Goal: Check status: Check status

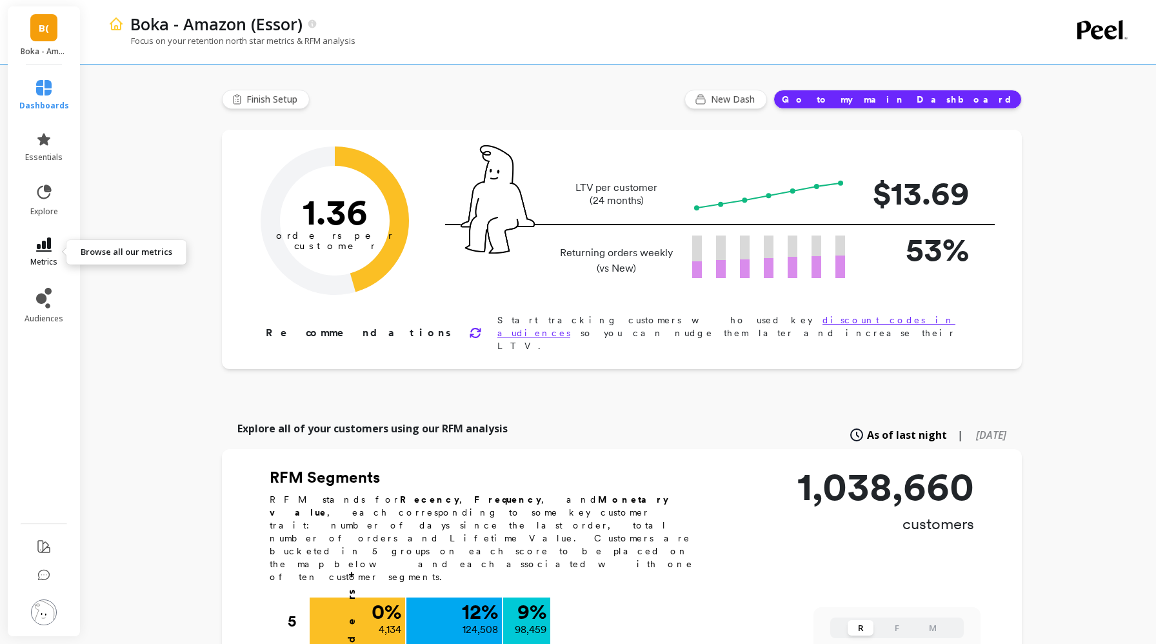
click at [43, 259] on span "metrics" at bounding box center [43, 262] width 27 height 10
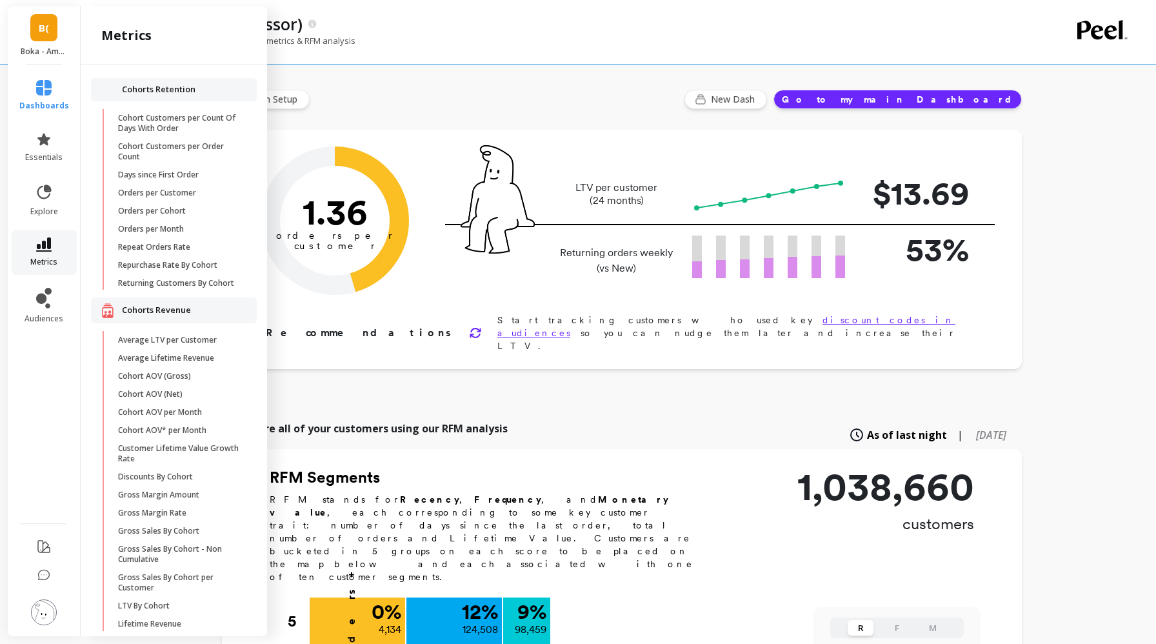
scroll to position [686, 0]
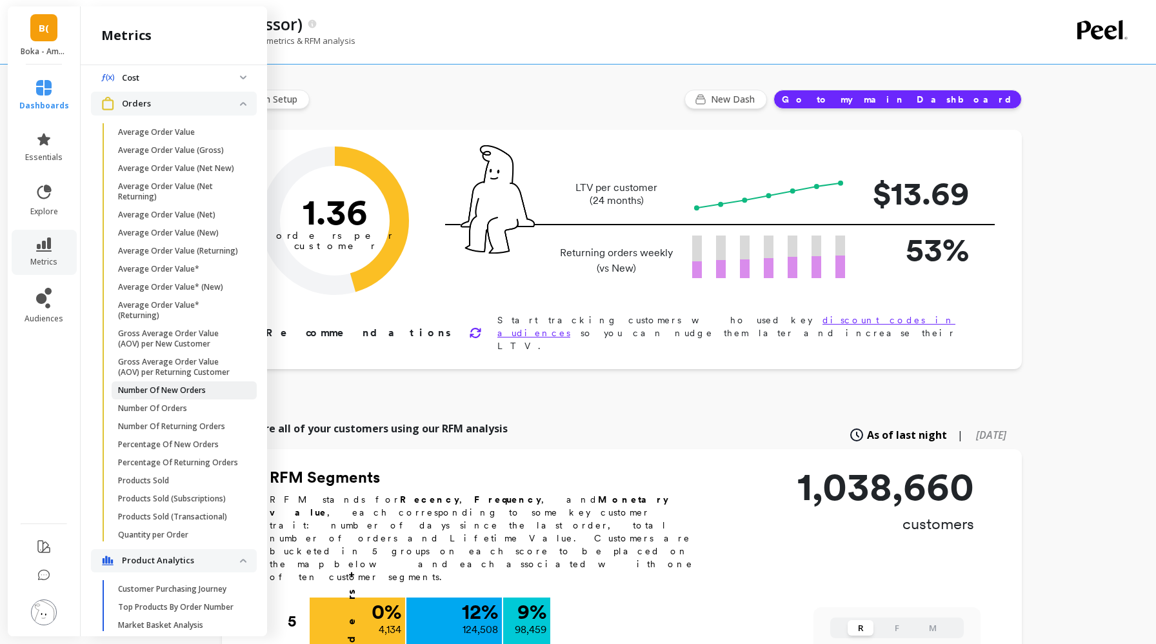
click at [175, 392] on p "Number Of New Orders" at bounding box center [162, 390] width 88 height 10
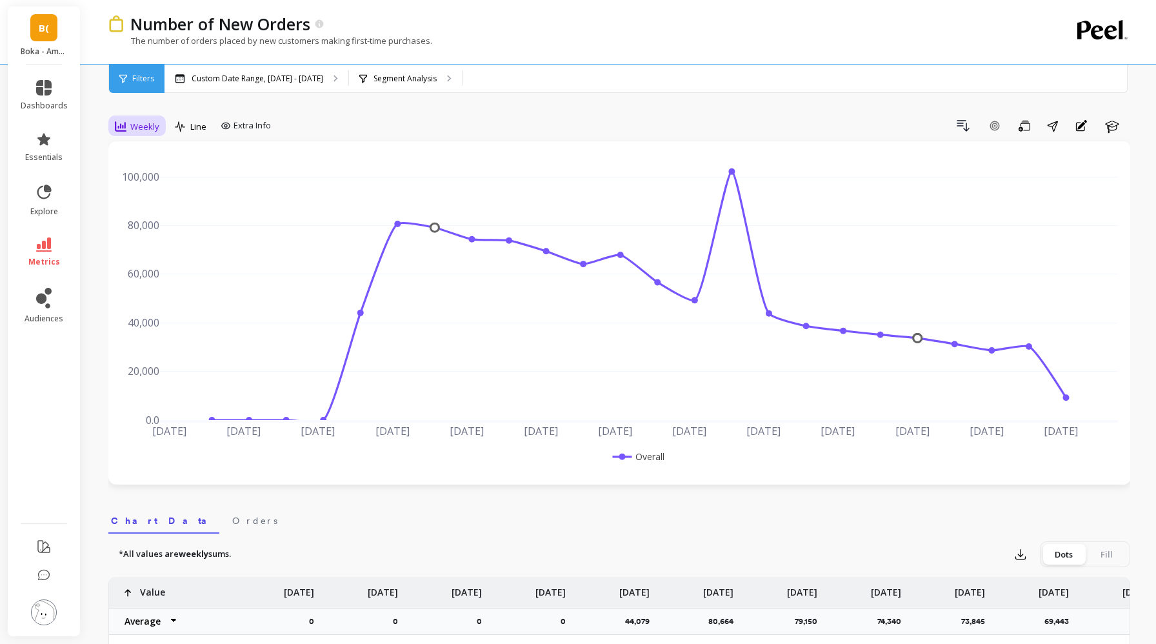
click at [142, 132] on div "Weekly" at bounding box center [137, 126] width 45 height 15
click at [153, 217] on div "All Daily Weekly Monthly Quarterly Weekday Yearly 7-day rolling 30-day rolling …" at bounding box center [160, 239] width 102 height 194
click at [281, 86] on div "Custom Date Range, [DATE] - [DATE]" at bounding box center [256, 79] width 184 height 28
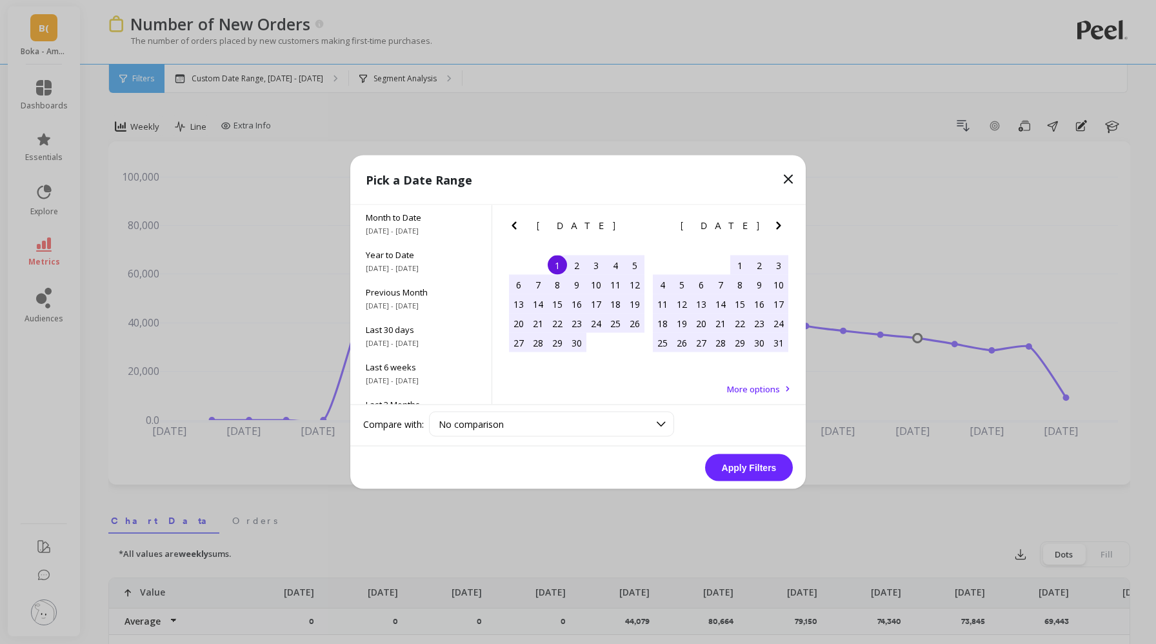
click at [791, 178] on icon at bounding box center [788, 179] width 15 height 15
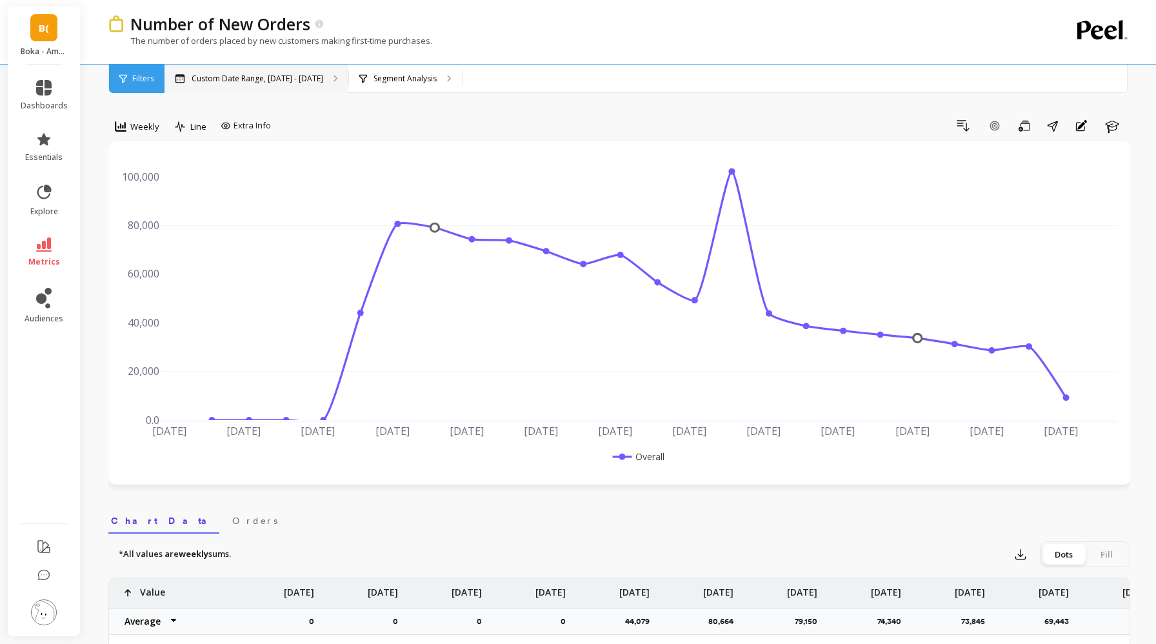
click at [232, 75] on p "Custom Date Range, [DATE] - [DATE]" at bounding box center [258, 79] width 132 height 10
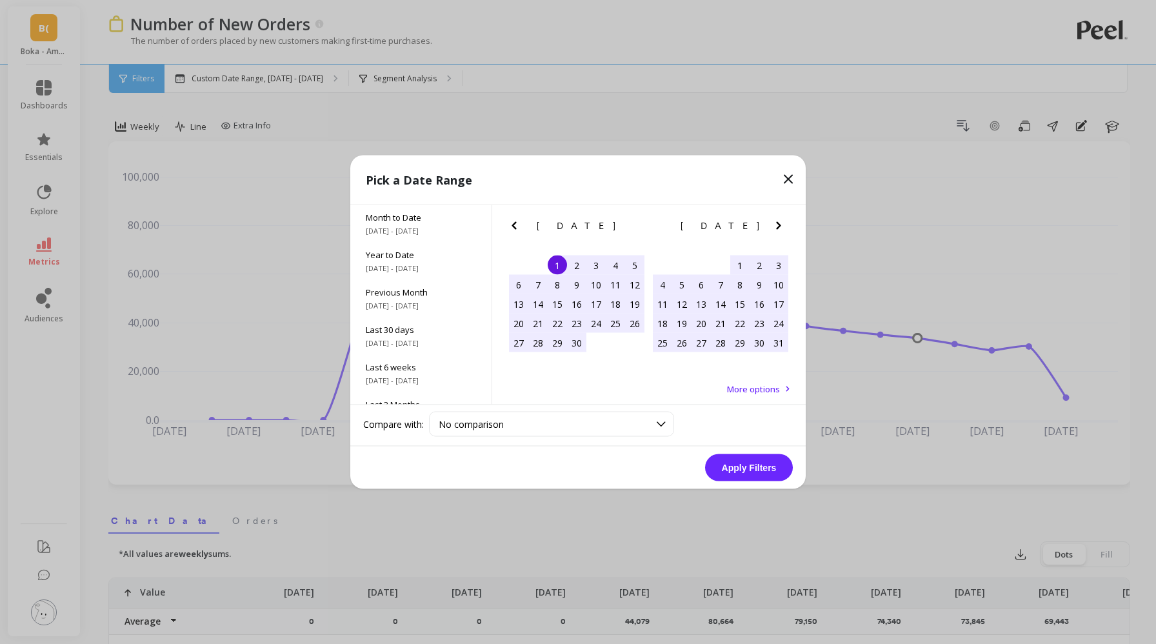
click at [508, 219] on icon "Previous Month" at bounding box center [513, 225] width 15 height 15
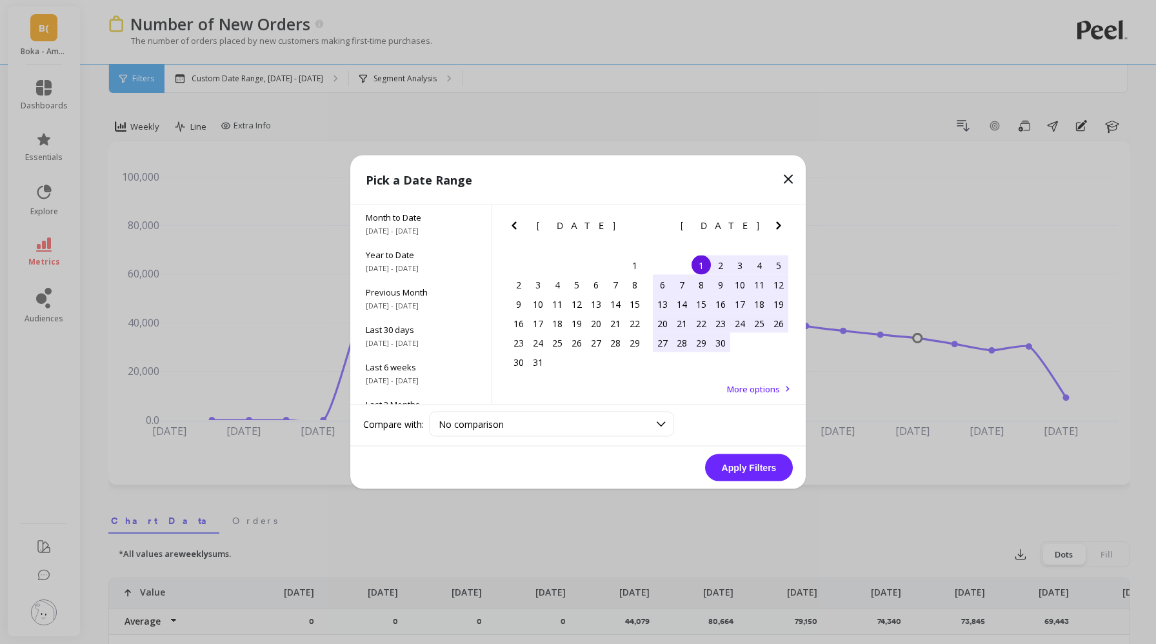
click at [508, 219] on icon "Previous Month" at bounding box center [513, 225] width 15 height 15
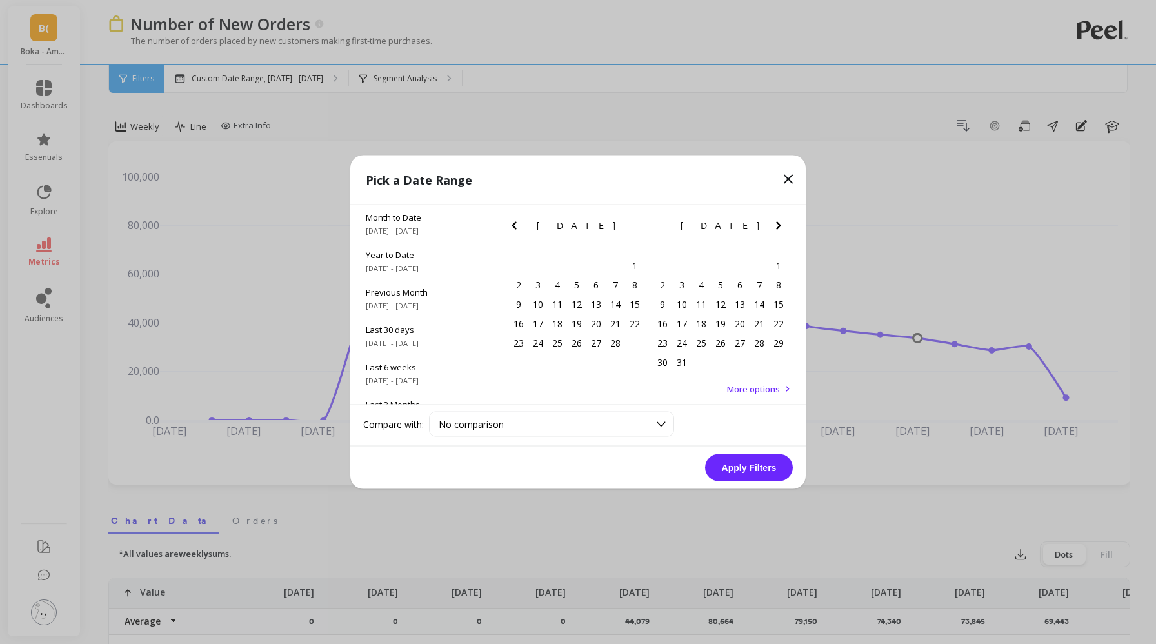
click at [508, 219] on icon "Previous Month" at bounding box center [513, 225] width 15 height 15
click at [576, 265] on div "1" at bounding box center [576, 264] width 19 height 19
click at [782, 228] on icon "Next Month" at bounding box center [778, 225] width 15 height 15
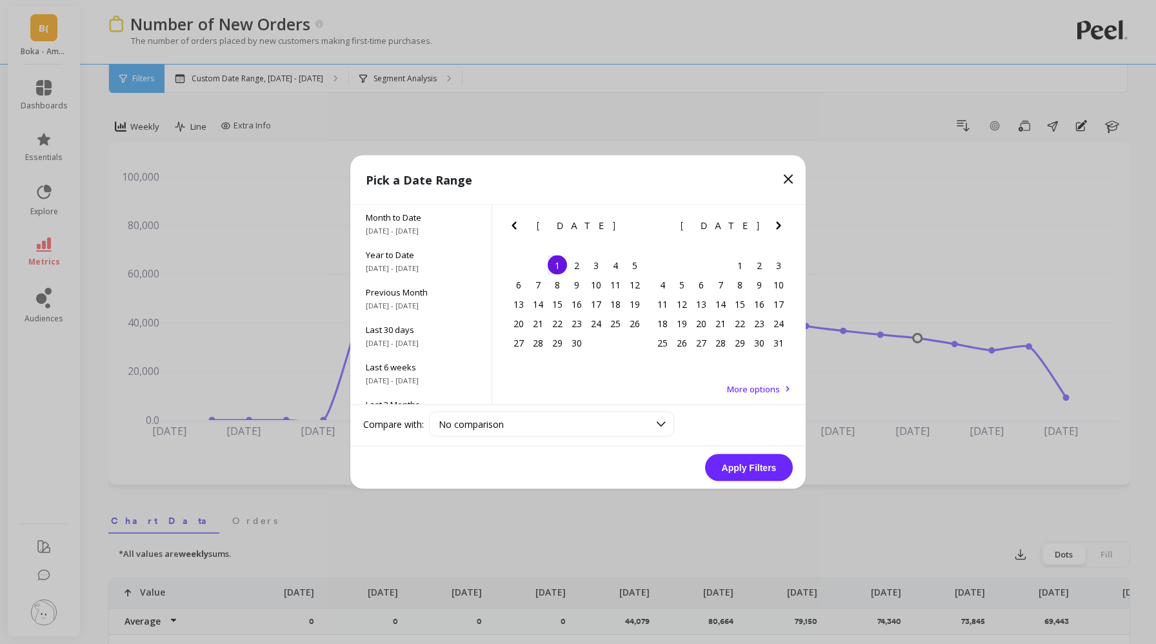
click at [782, 228] on icon "Next Month" at bounding box center [778, 225] width 15 height 15
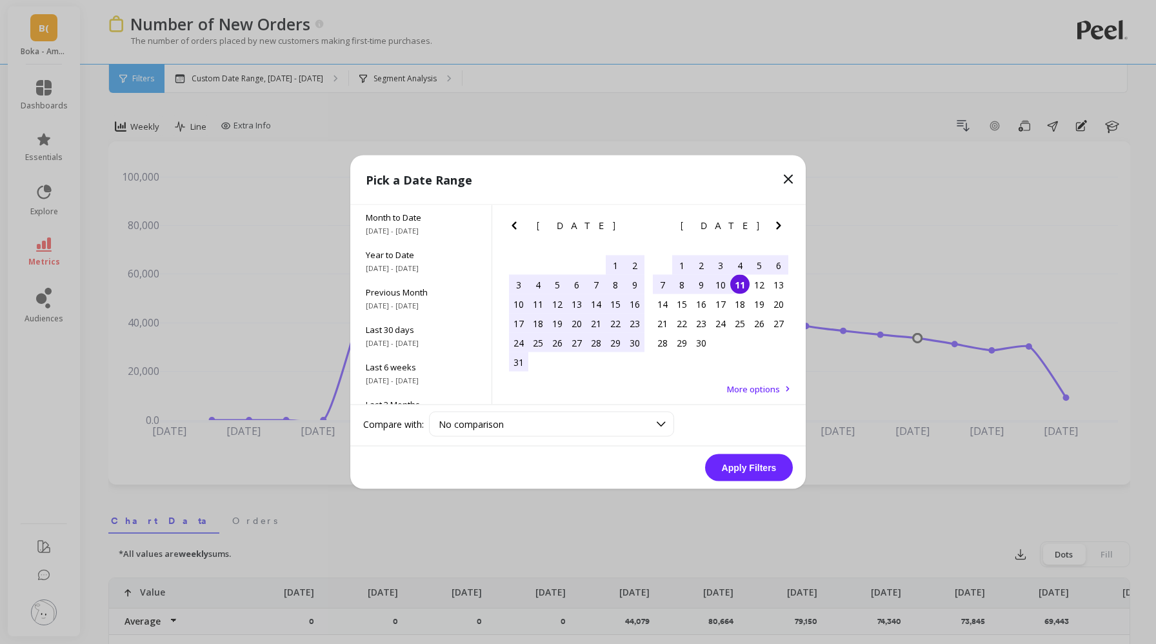
click at [735, 282] on div "11" at bounding box center [739, 284] width 19 height 19
click at [748, 466] on button "Apply Filters" at bounding box center [749, 467] width 88 height 27
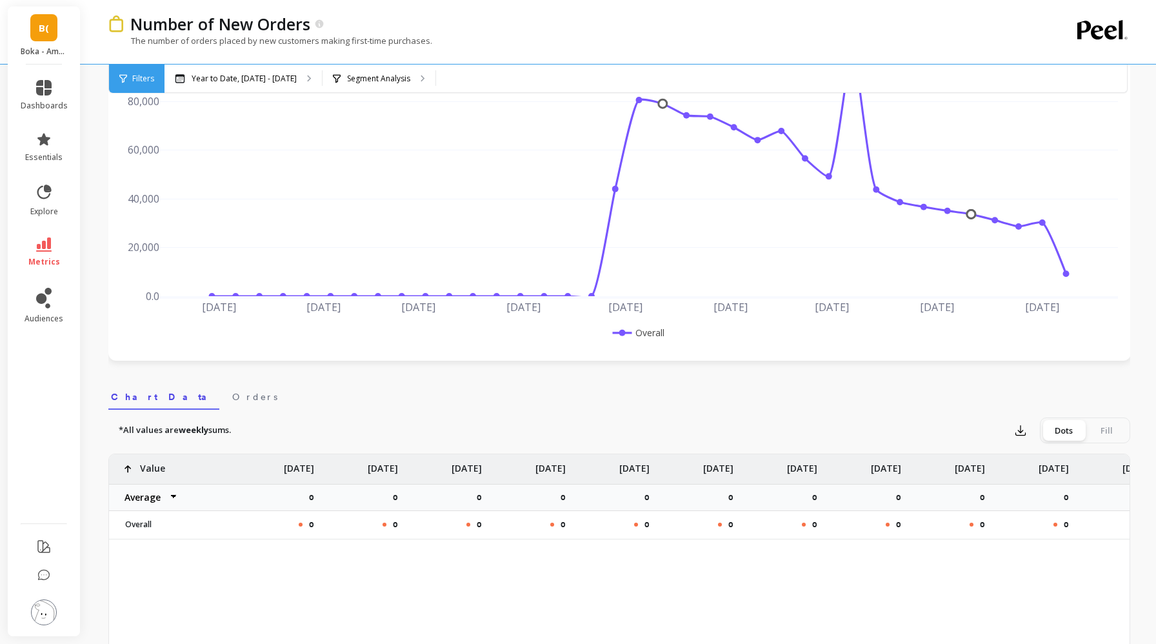
scroll to position [330, 0]
